Goal: Check status: Check status

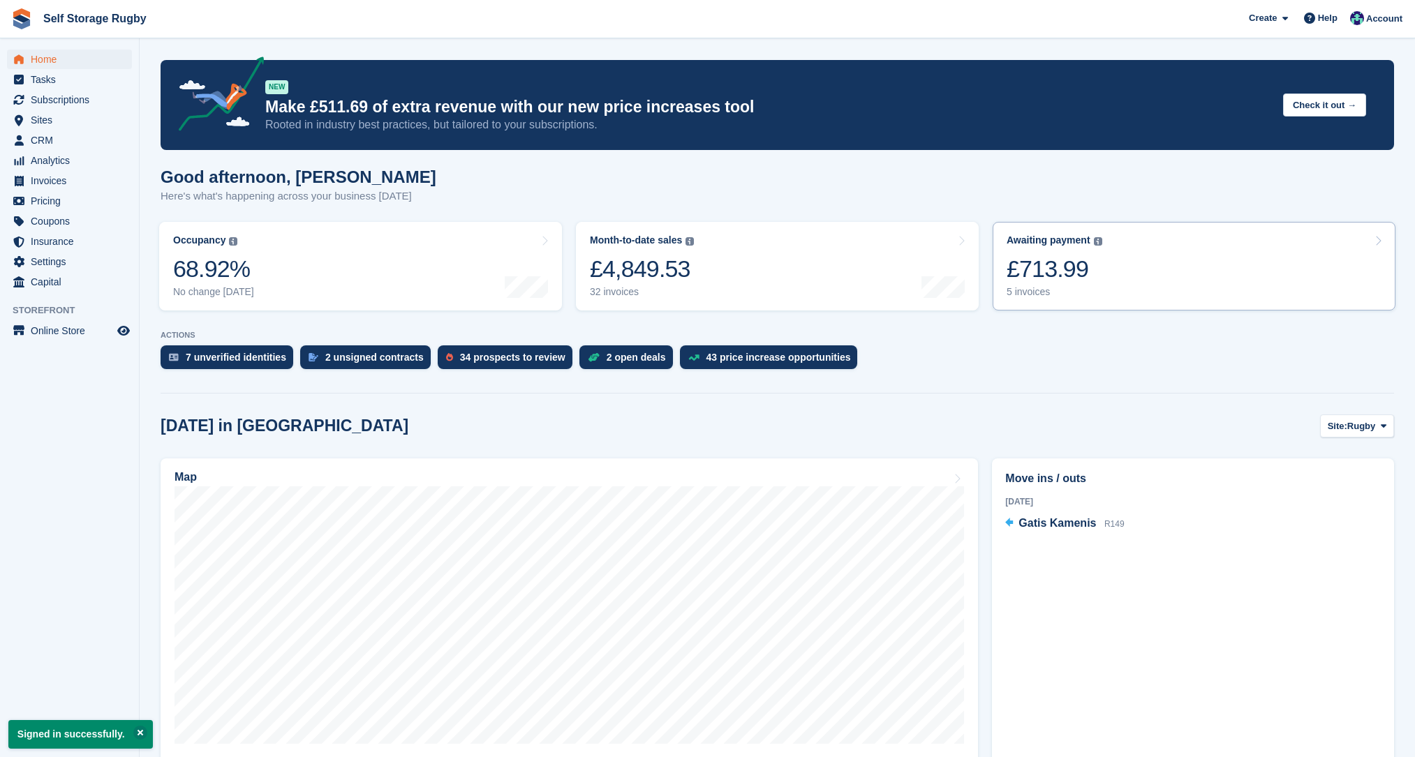
click at [1028, 272] on div "£713.99" at bounding box center [1055, 269] width 96 height 29
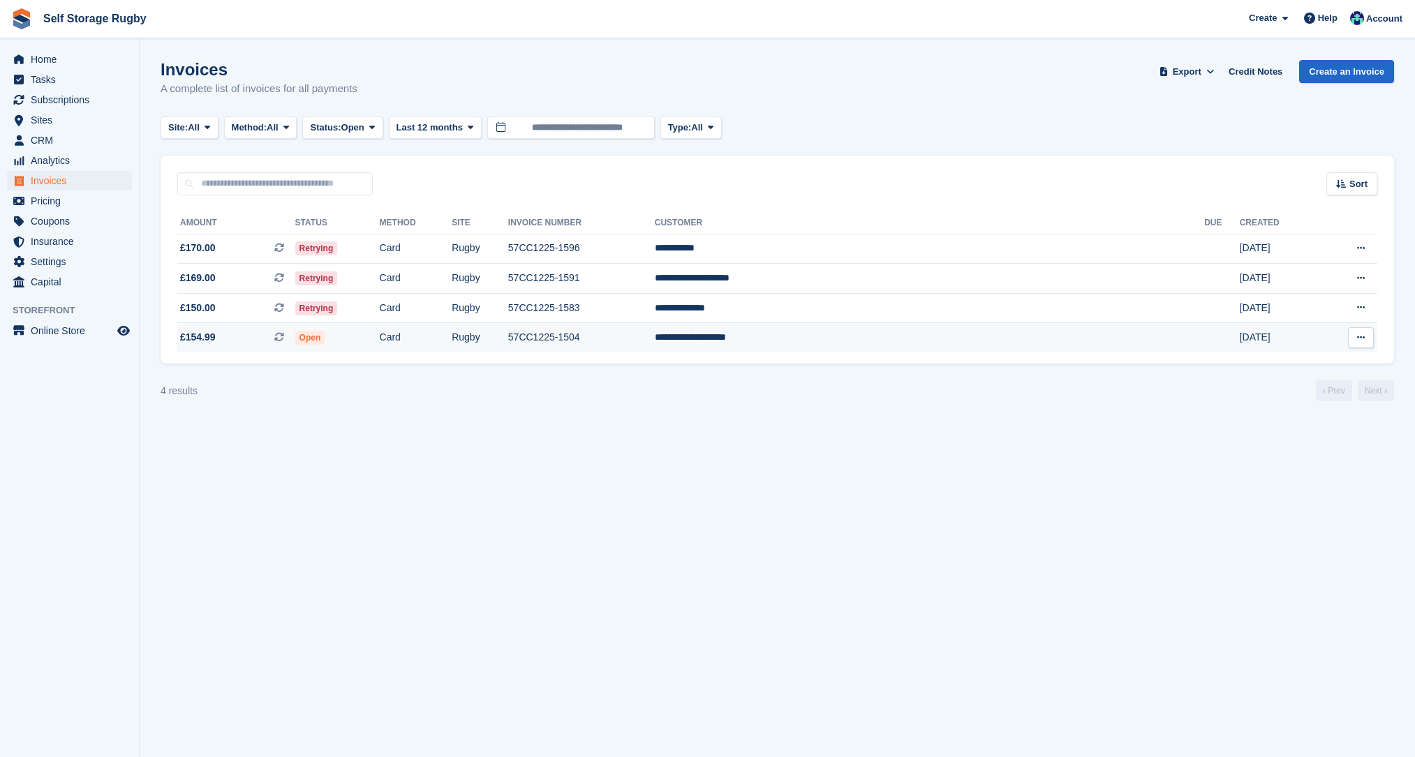
click at [1351, 337] on button at bounding box center [1361, 337] width 26 height 21
click at [452, 342] on td "Card" at bounding box center [416, 337] width 73 height 29
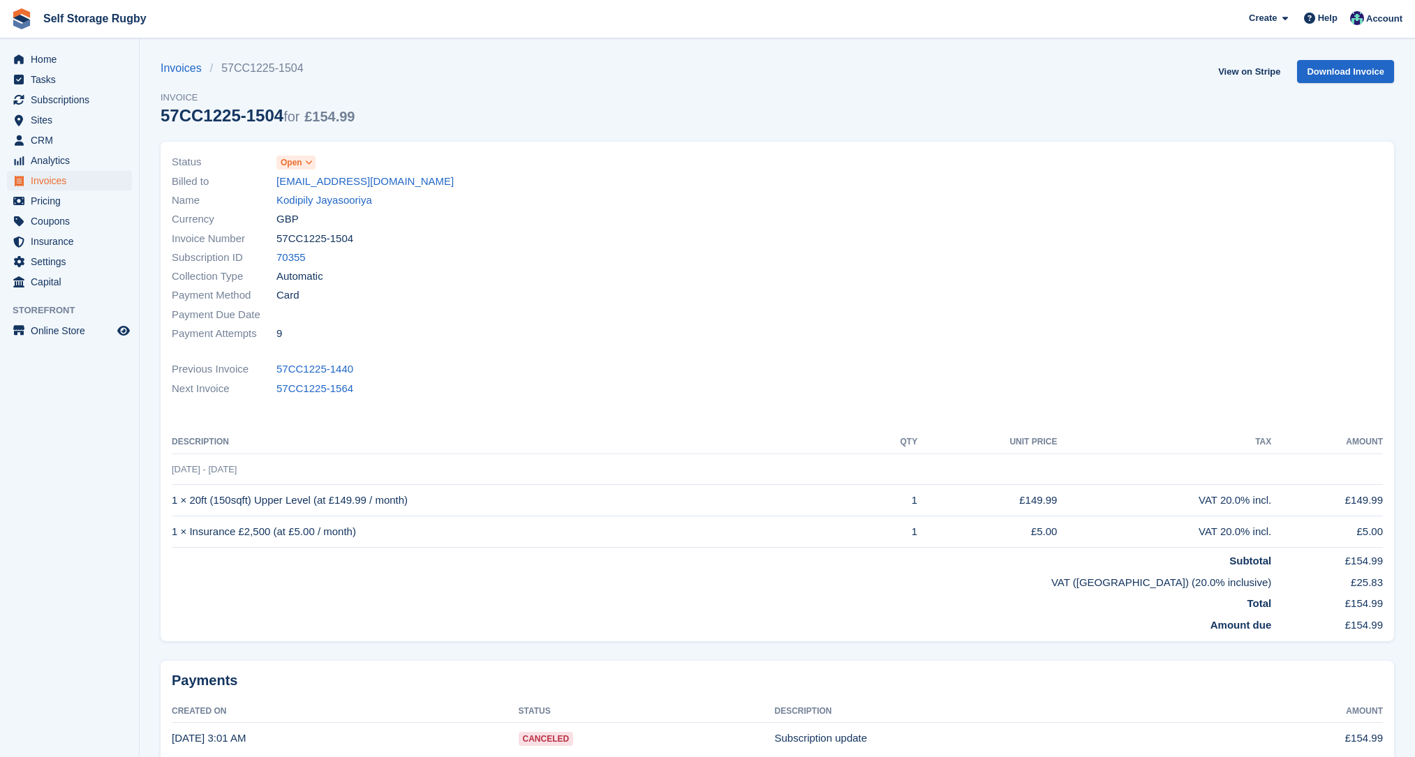
click at [293, 164] on span "Open" at bounding box center [292, 162] width 22 height 13
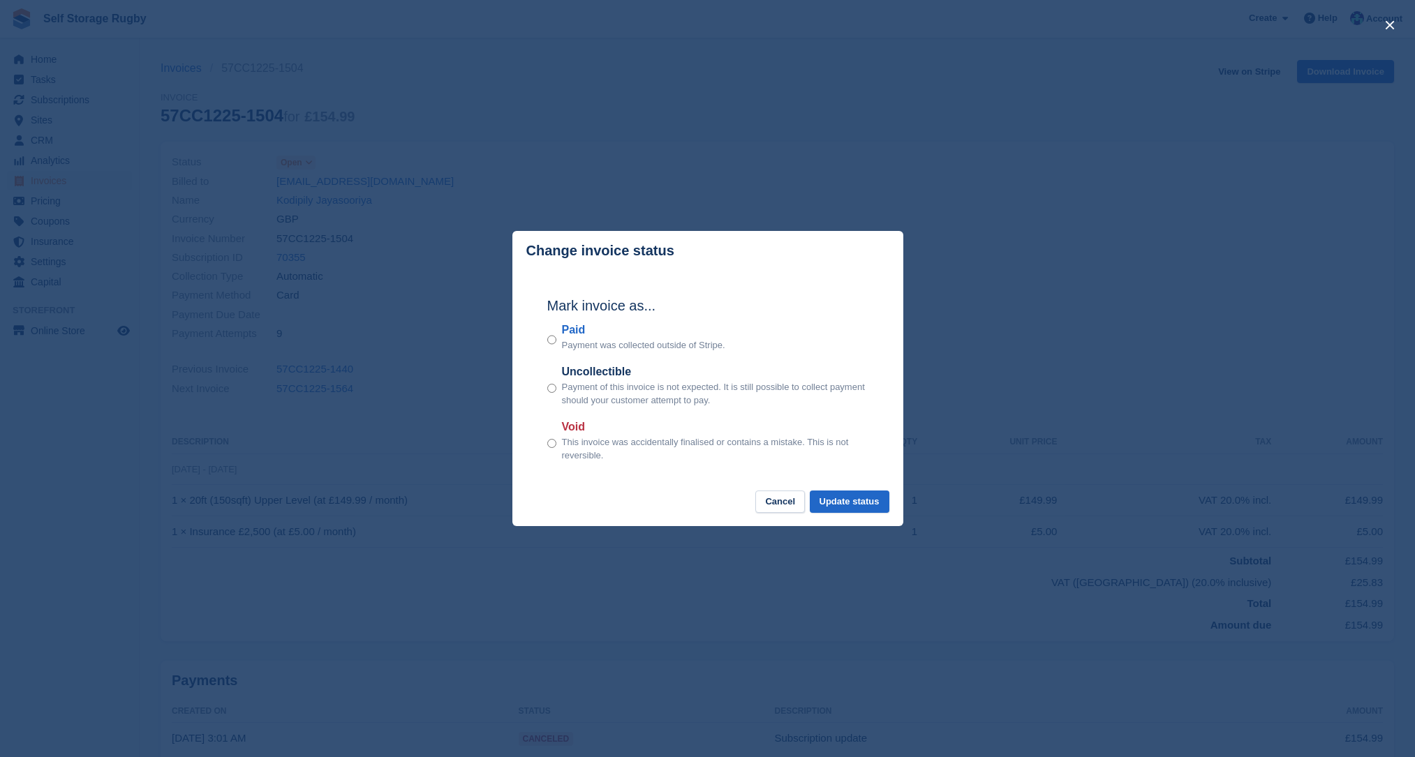
click at [558, 338] on div "Paid Payment was collected outside of Stripe." at bounding box center [707, 337] width 321 height 31
click at [556, 341] on div "Paid Payment was collected outside of Stripe." at bounding box center [707, 337] width 321 height 31
click at [838, 502] on button "Update status" at bounding box center [850, 502] width 80 height 23
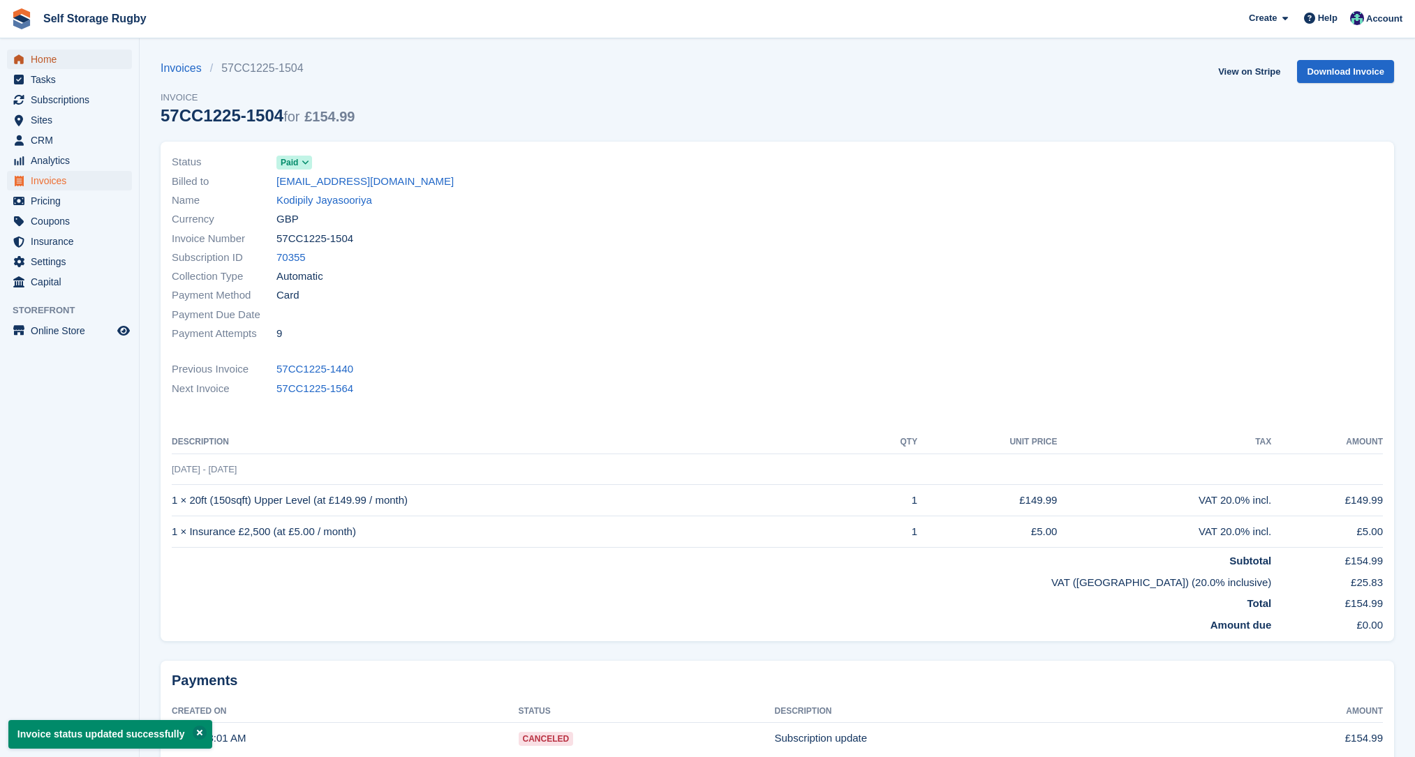
click at [52, 63] on span "Home" at bounding box center [73, 60] width 84 height 20
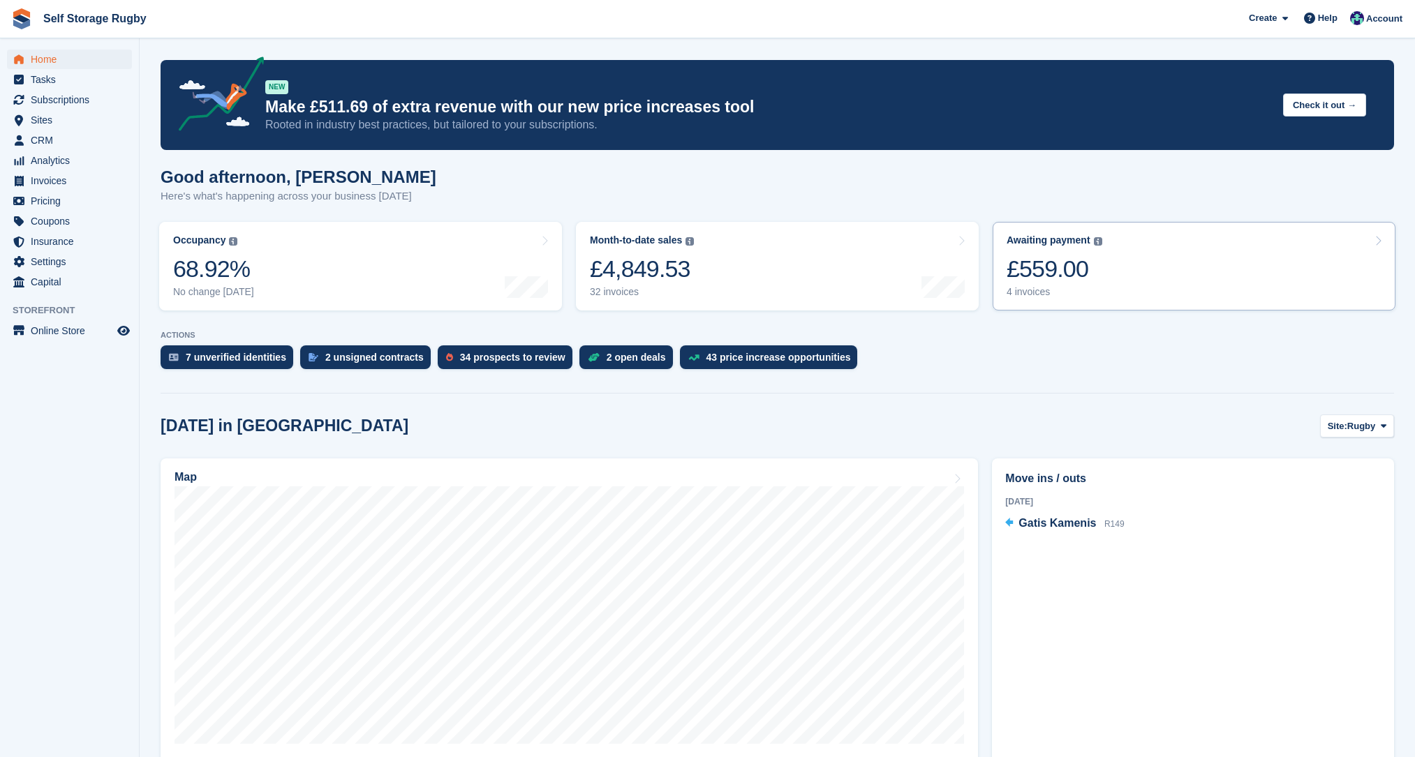
click at [1044, 280] on div "£559.00" at bounding box center [1055, 269] width 96 height 29
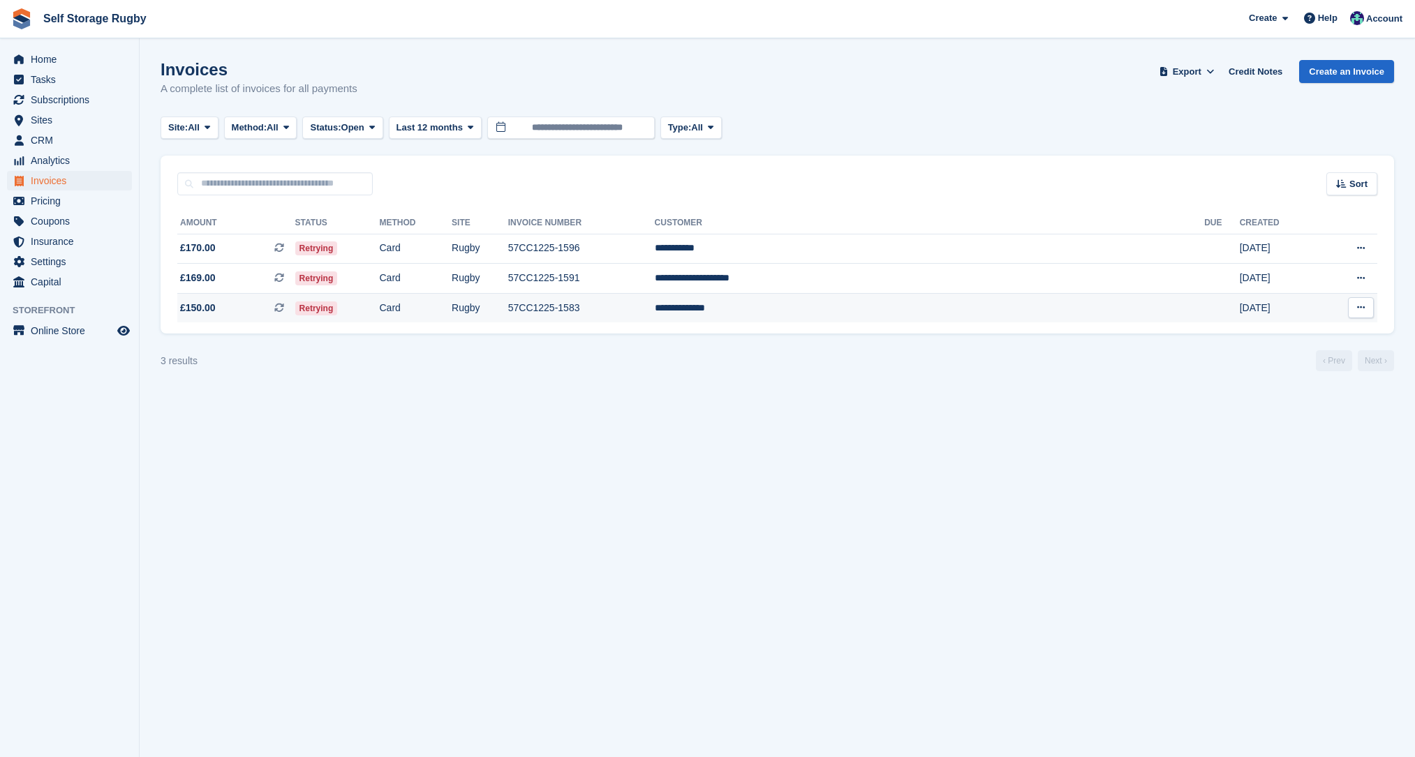
click at [380, 312] on td "Retrying" at bounding box center [337, 307] width 84 height 29
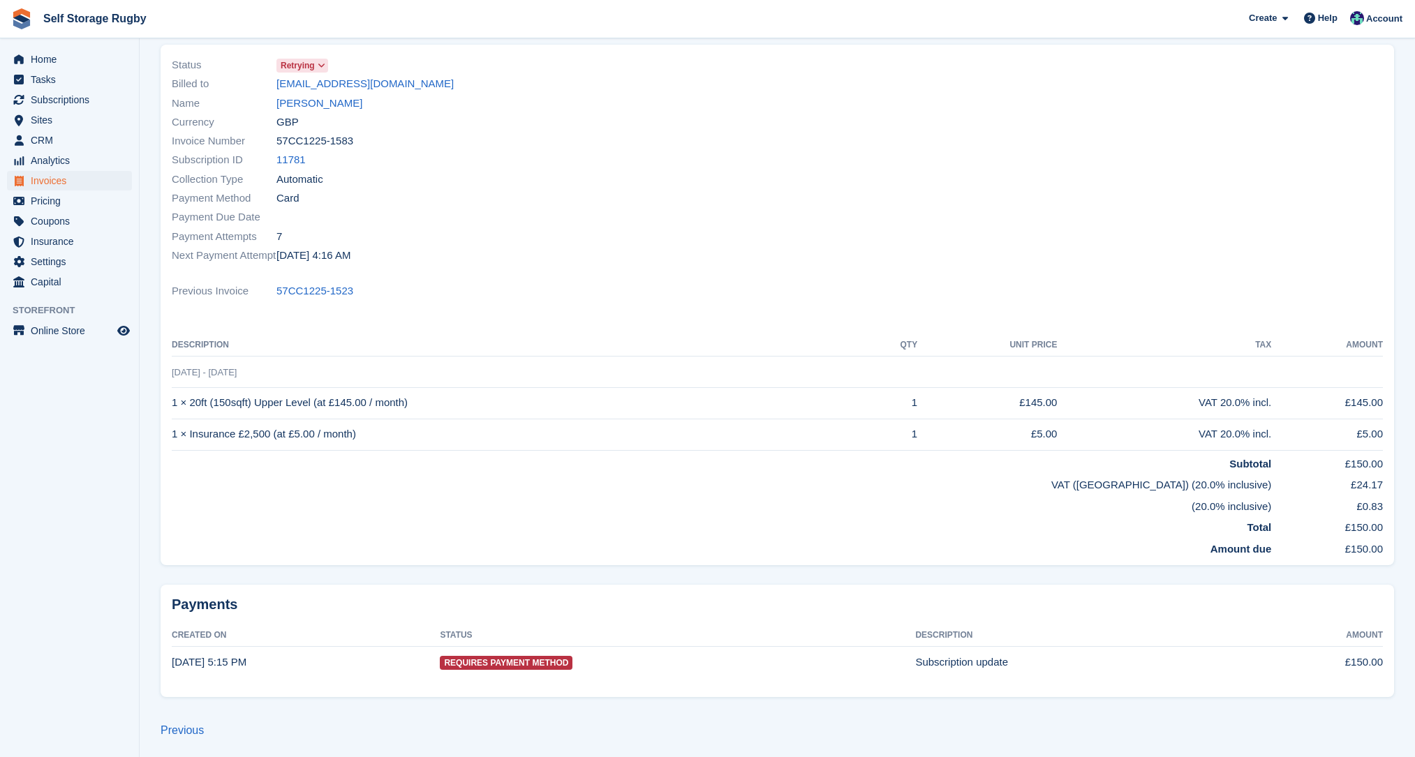
scroll to position [104, 0]
click at [344, 350] on th "Description" at bounding box center [519, 343] width 695 height 22
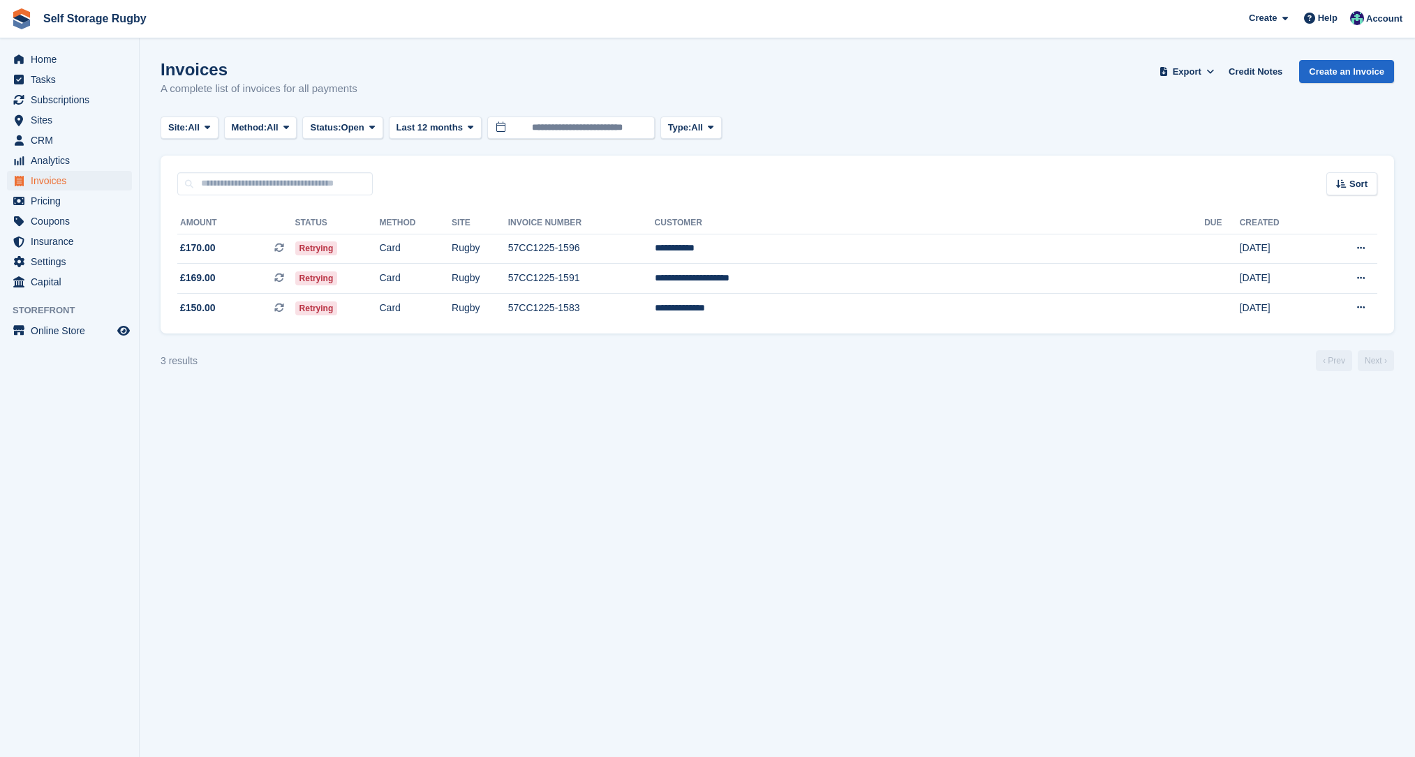
click at [443, 359] on div "3 results ‹ Prev Next ›" at bounding box center [778, 360] width 1234 height 21
click at [380, 285] on td "Retrying" at bounding box center [337, 279] width 84 height 30
